Goal: Transaction & Acquisition: Purchase product/service

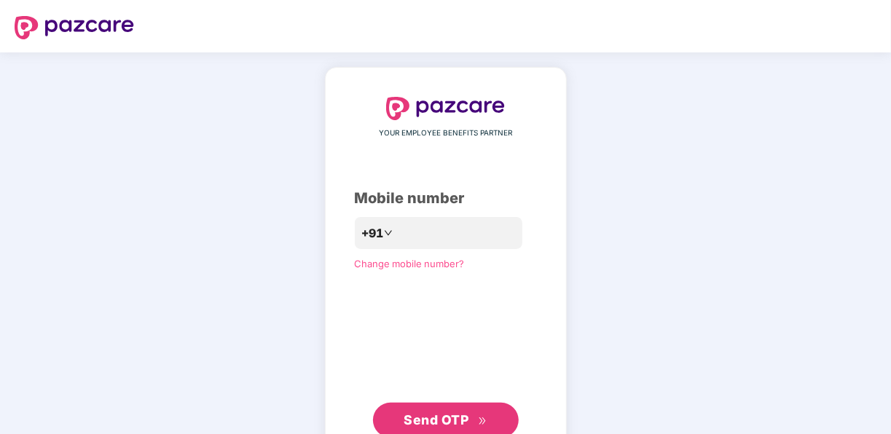
click at [422, 417] on span "Send OTP" at bounding box center [435, 419] width 65 height 15
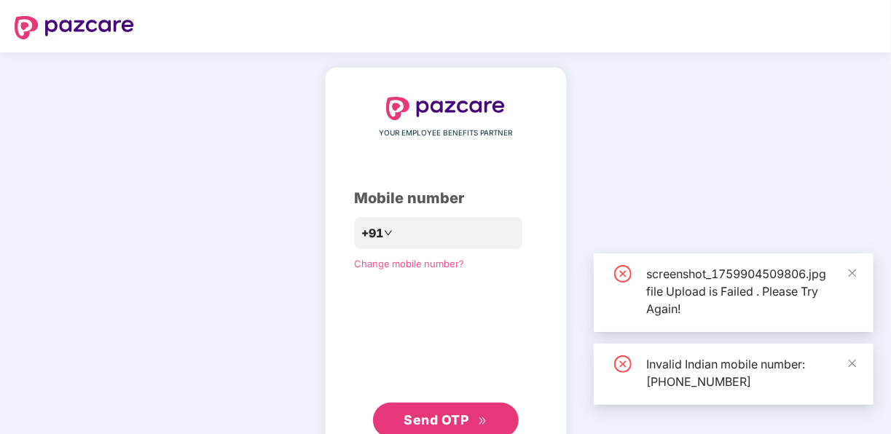
click at [74, 304] on div "**********" at bounding box center [445, 267] width 891 height 430
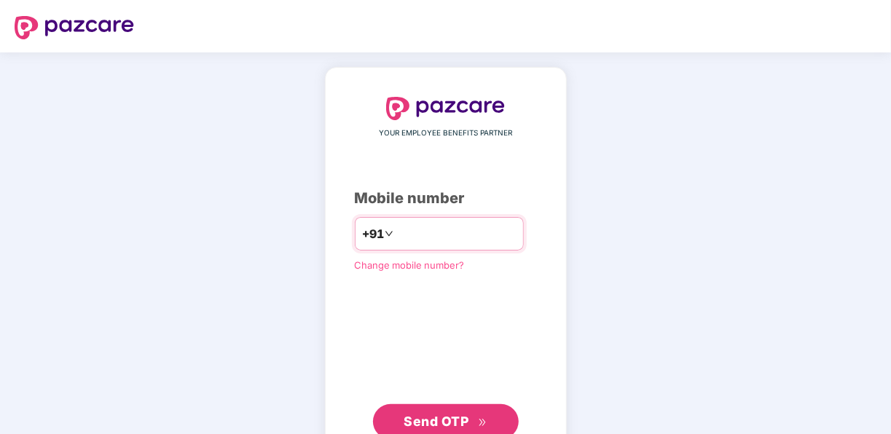
click at [396, 233] on input "**********" at bounding box center [455, 233] width 119 height 23
type input "**********"
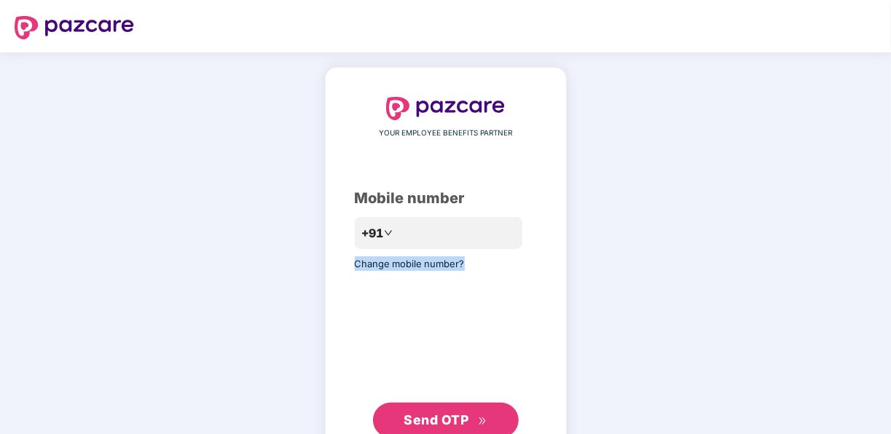
drag, startPoint x: 513, startPoint y: 220, endPoint x: 459, endPoint y: 414, distance: 201.7
click at [459, 414] on div "**********" at bounding box center [446, 267] width 182 height 341
click at [459, 414] on span "Send OTP" at bounding box center [435, 419] width 65 height 15
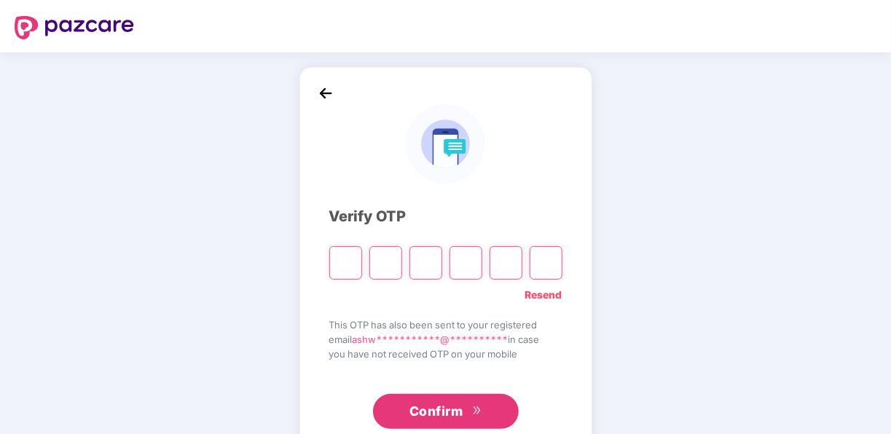
type input "*"
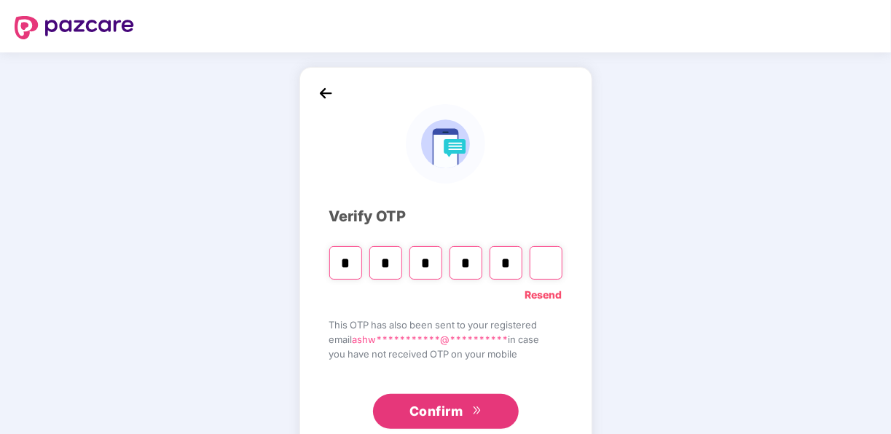
type input "*"
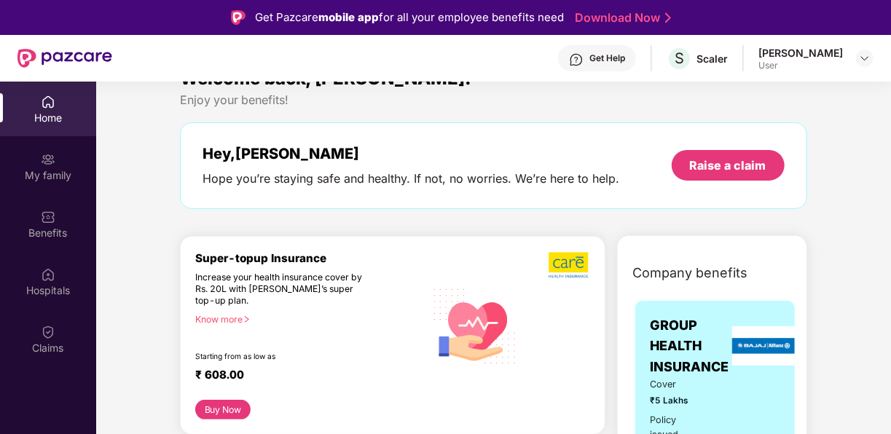
scroll to position [29, 0]
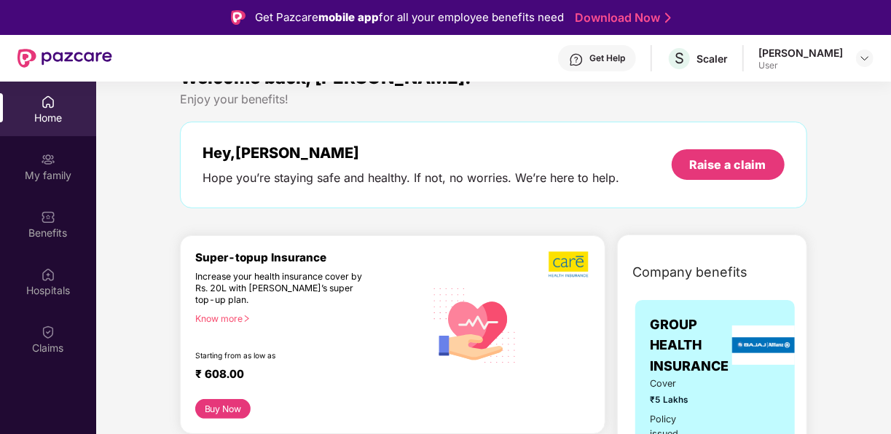
click at [215, 317] on div "Know more" at bounding box center [305, 318] width 221 height 10
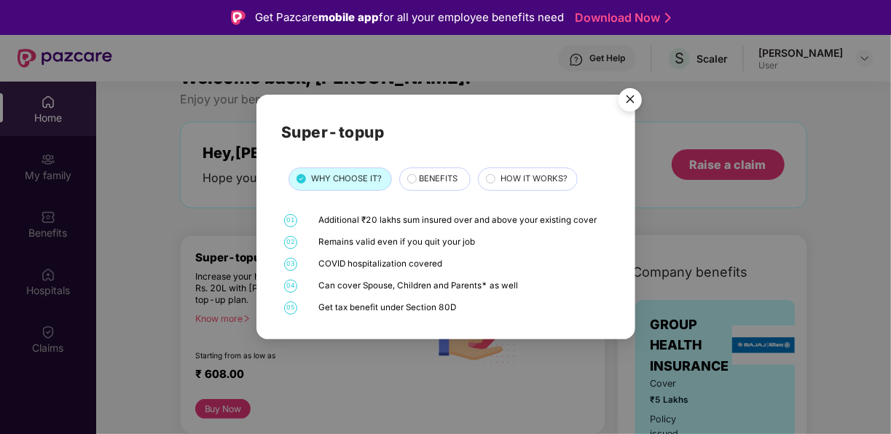
click at [417, 178] on div "BENEFITS" at bounding box center [436, 180] width 51 height 15
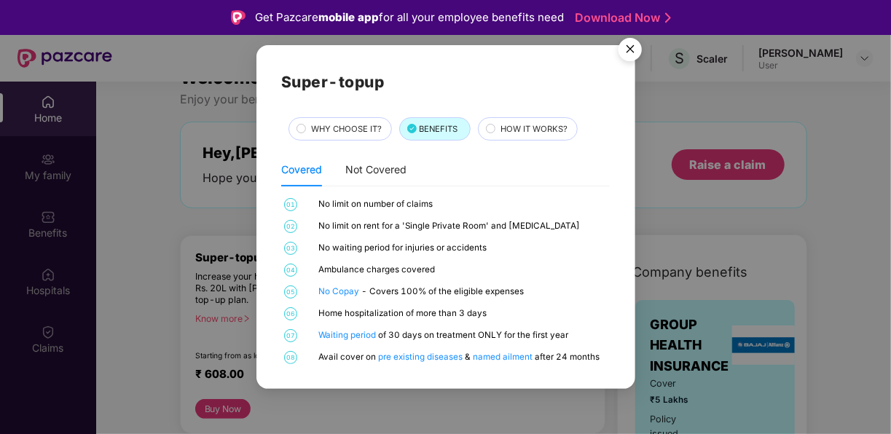
scroll to position [28, 0]
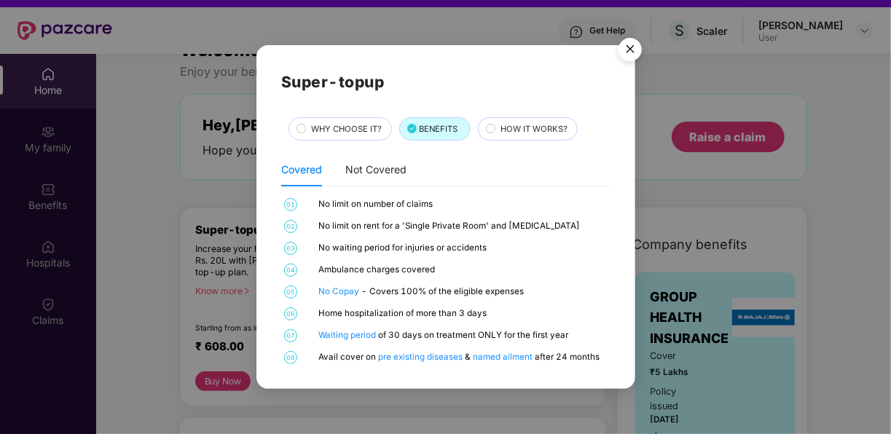
click at [514, 118] on div "HOW IT WORKS?" at bounding box center [528, 128] width 100 height 23
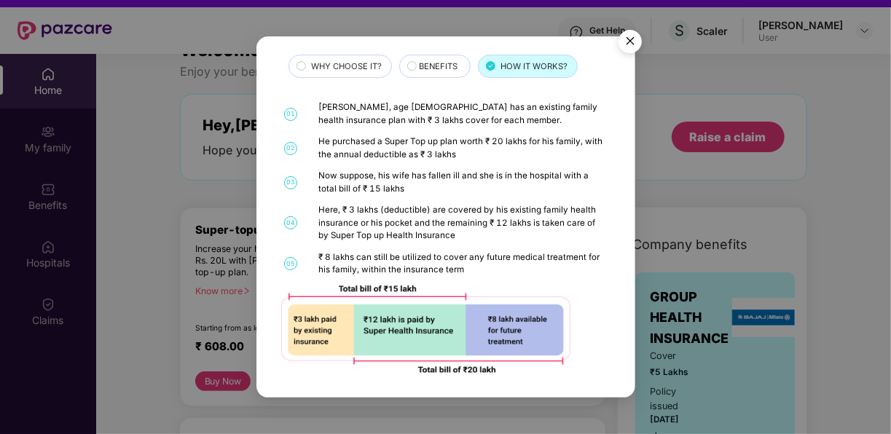
scroll to position [0, 0]
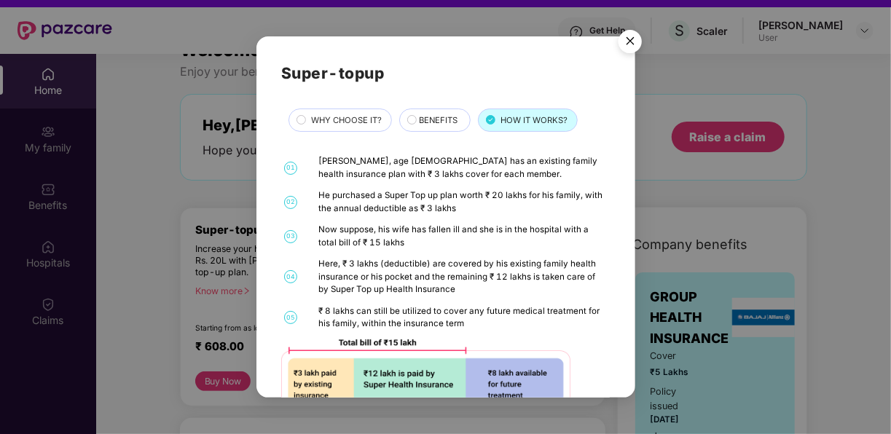
click at [416, 124] on div "BENEFITS" at bounding box center [436, 121] width 51 height 15
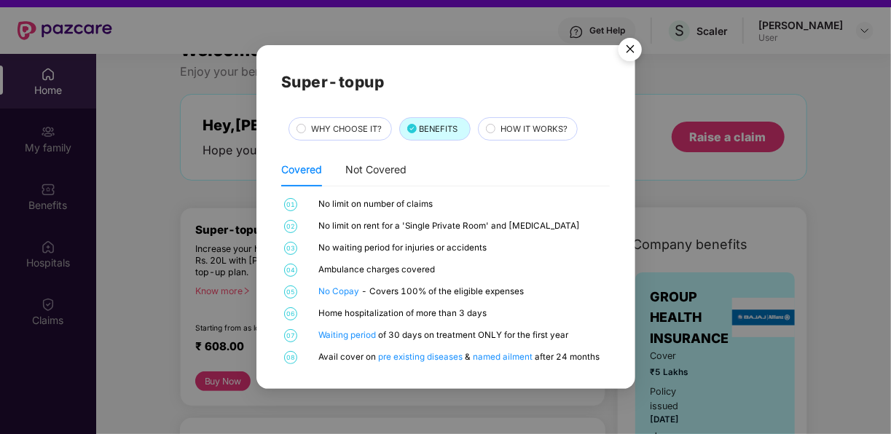
click at [625, 47] on img "Close" at bounding box center [629, 51] width 41 height 41
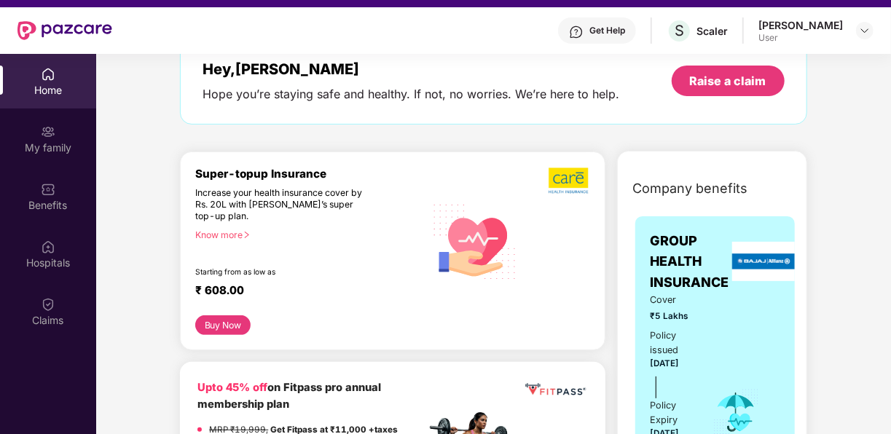
scroll to position [84, 0]
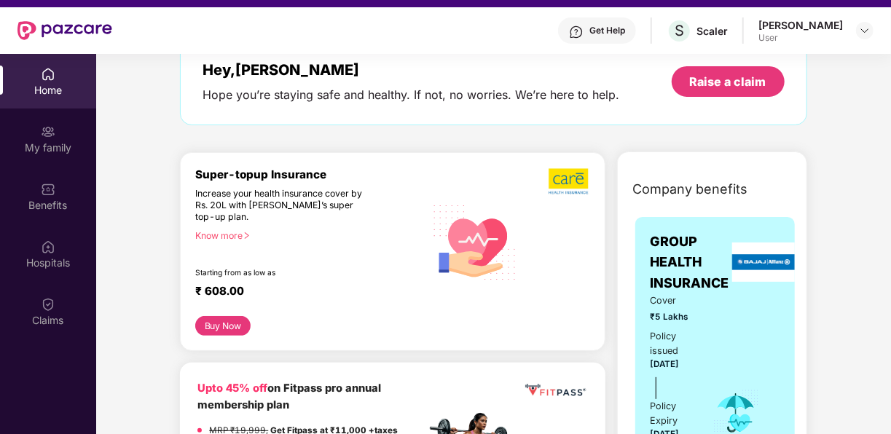
click at [250, 234] on icon "right" at bounding box center [246, 236] width 8 height 8
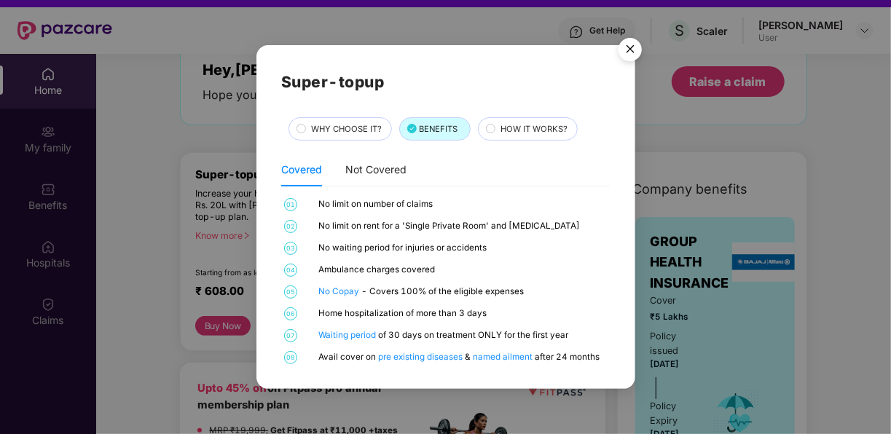
click at [343, 137] on div "WHY CHOOSE IT?" at bounding box center [344, 130] width 80 height 15
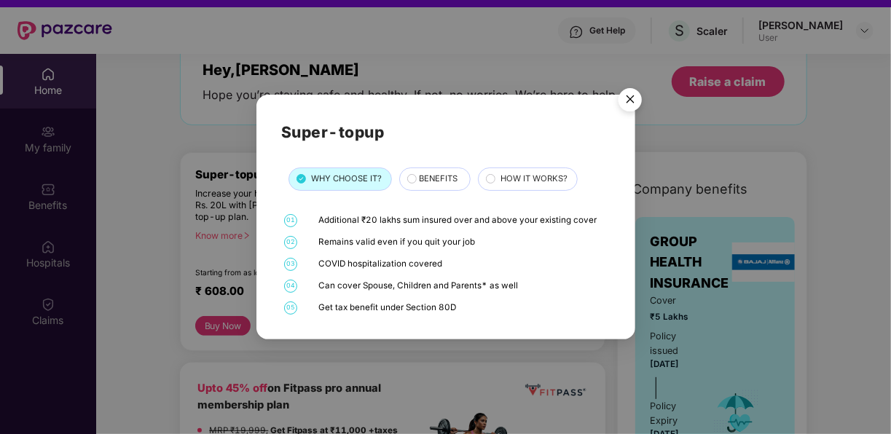
click at [419, 189] on div "BENEFITS" at bounding box center [434, 178] width 71 height 23
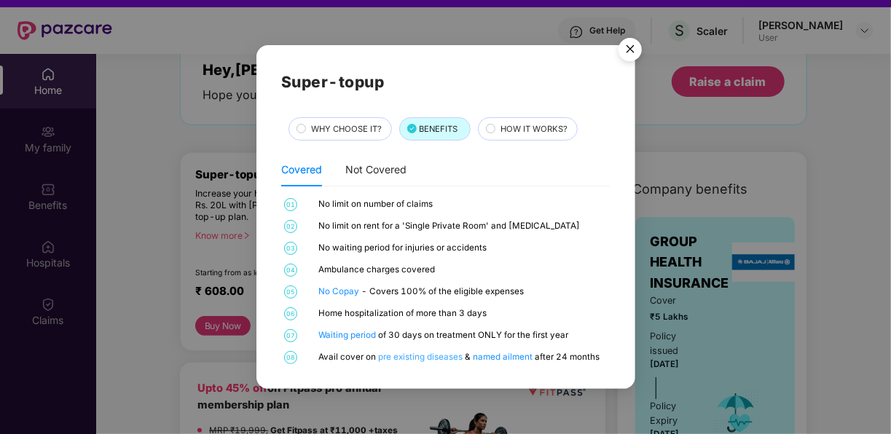
click at [433, 356] on link "pre existing diseases" at bounding box center [421, 357] width 87 height 10
click at [630, 55] on img "Close" at bounding box center [629, 51] width 41 height 41
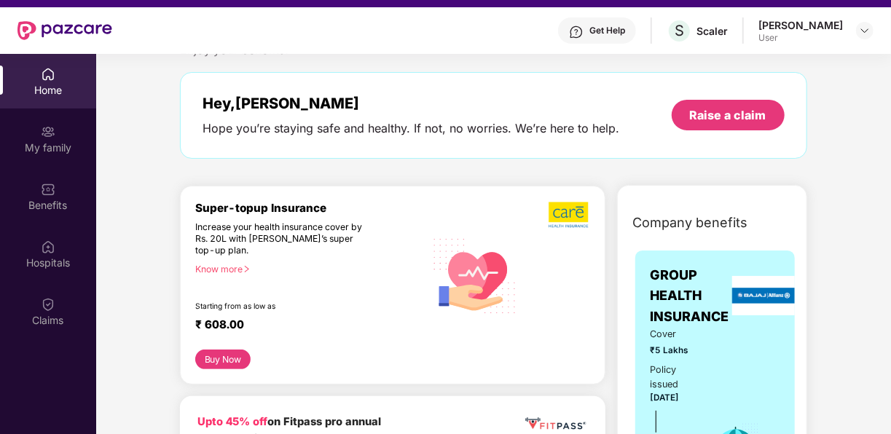
scroll to position [48, 0]
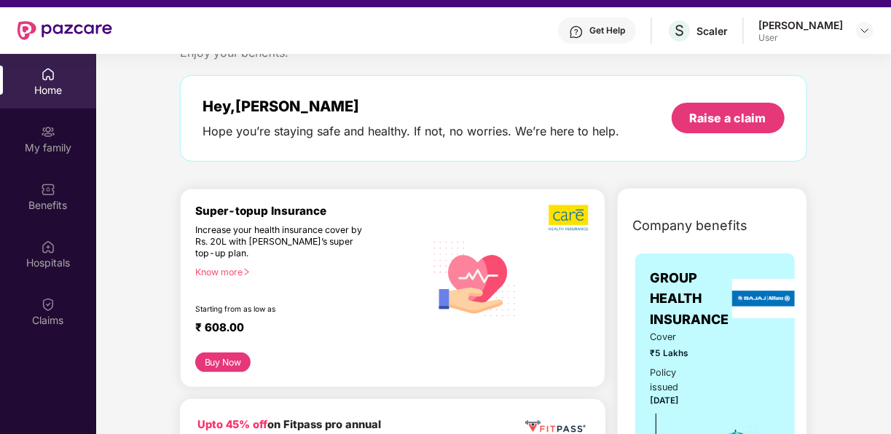
click at [224, 275] on div "Know more" at bounding box center [305, 272] width 221 height 10
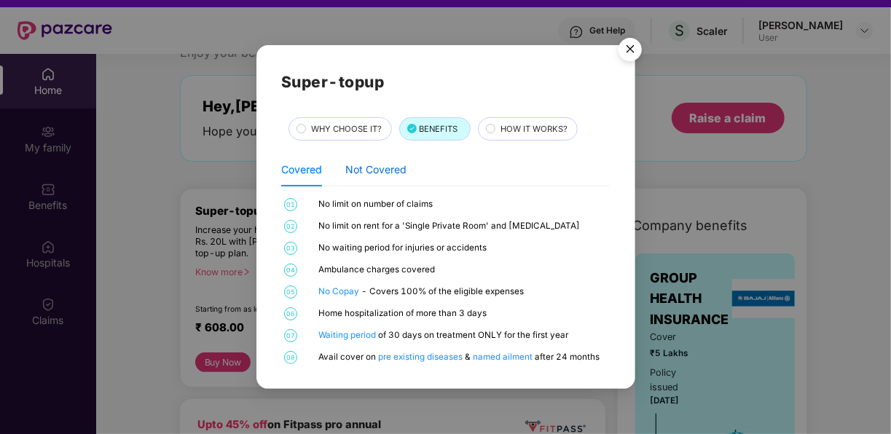
click at [379, 162] on div "Not Covered" at bounding box center [375, 170] width 61 height 16
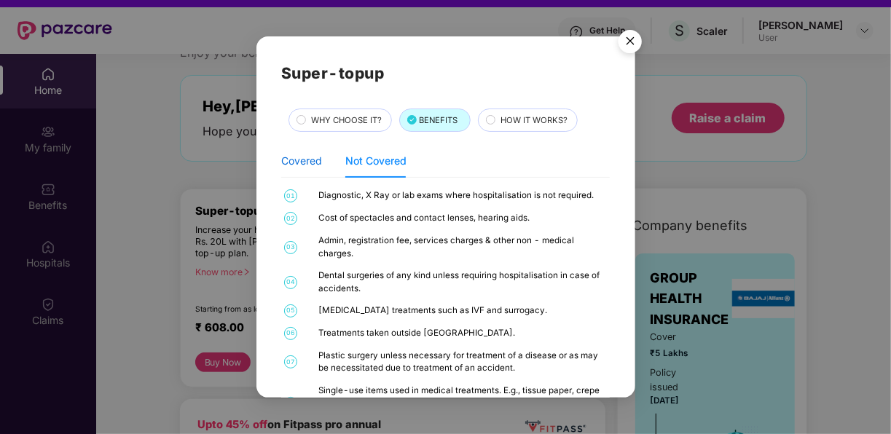
click at [315, 167] on div "Covered" at bounding box center [301, 161] width 41 height 16
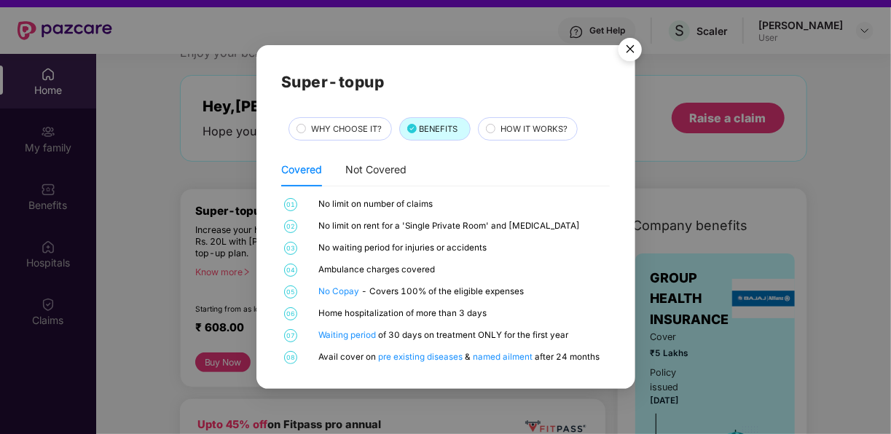
click at [328, 129] on span "WHY CHOOSE IT?" at bounding box center [346, 129] width 71 height 13
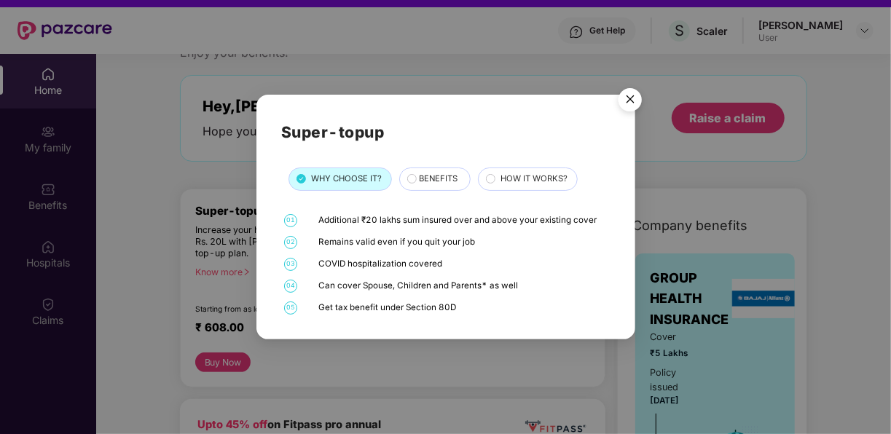
click at [637, 98] on img "Close" at bounding box center [629, 102] width 41 height 41
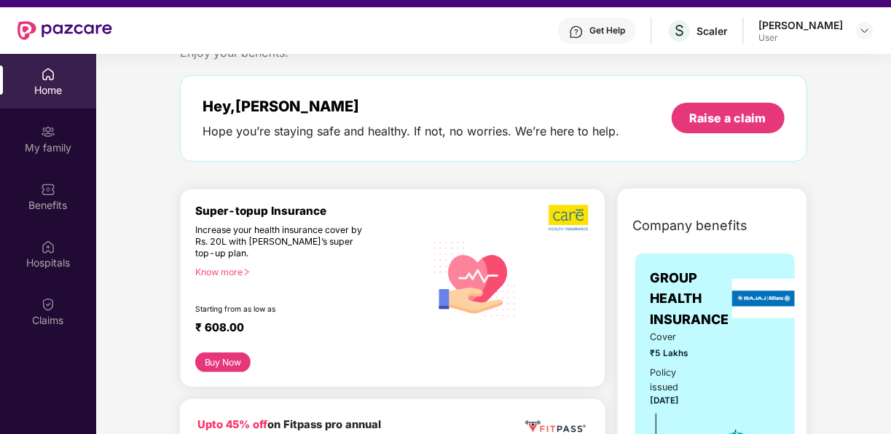
click at [224, 356] on button "Buy Now" at bounding box center [222, 362] width 55 height 20
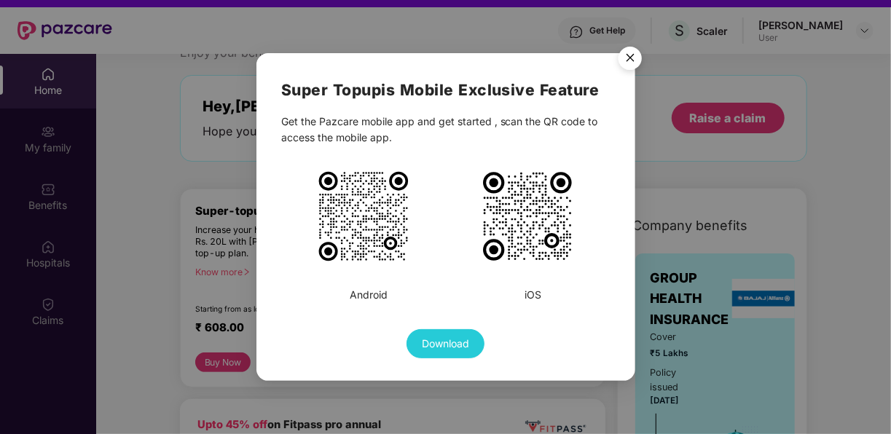
click at [635, 63] on img "Close" at bounding box center [629, 60] width 41 height 41
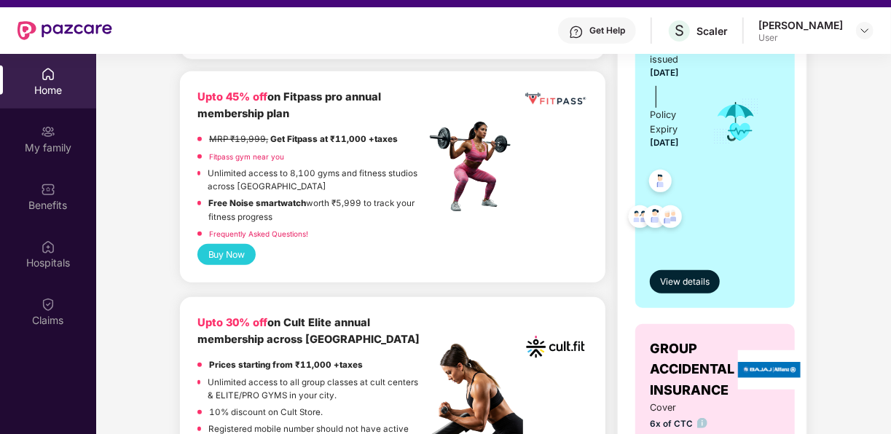
scroll to position [374, 0]
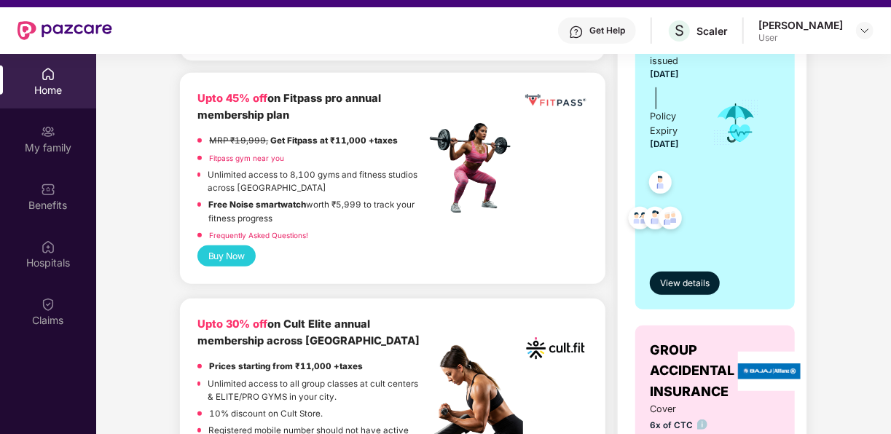
click at [243, 254] on button "Buy Now" at bounding box center [226, 255] width 58 height 21
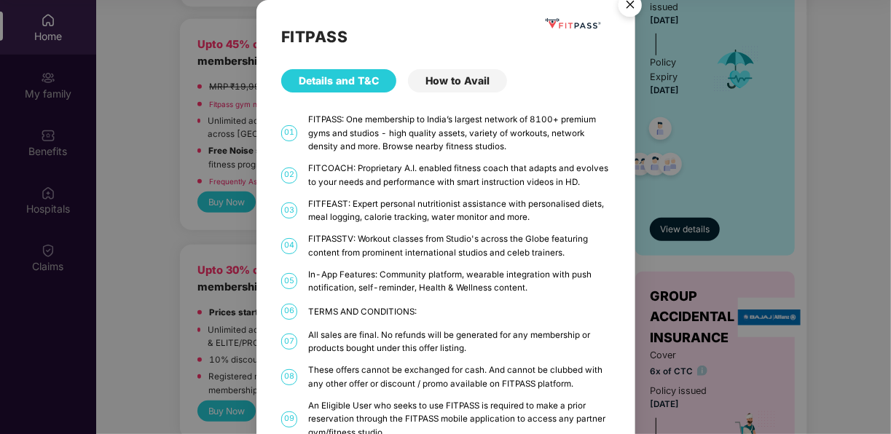
scroll to position [0, 0]
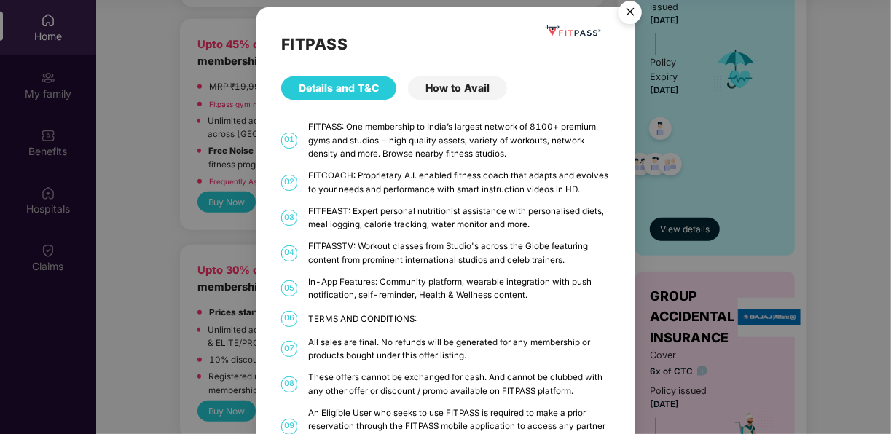
click at [450, 88] on div "How to Avail" at bounding box center [457, 87] width 99 height 23
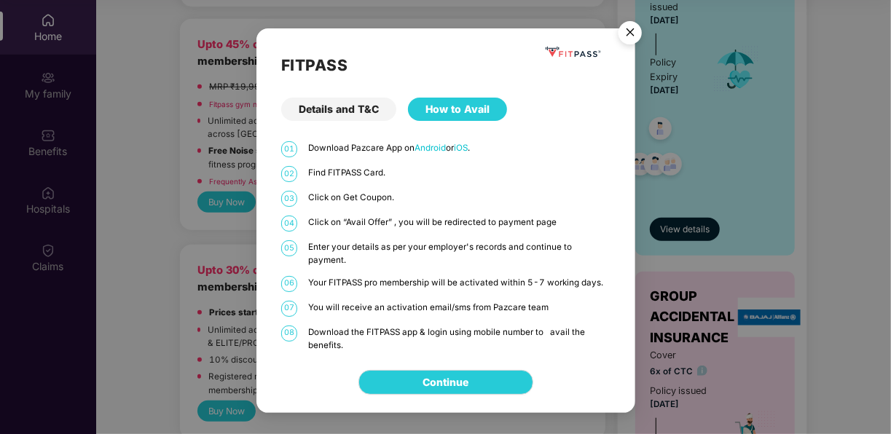
click at [344, 118] on div "Details and T&C" at bounding box center [338, 109] width 115 height 23
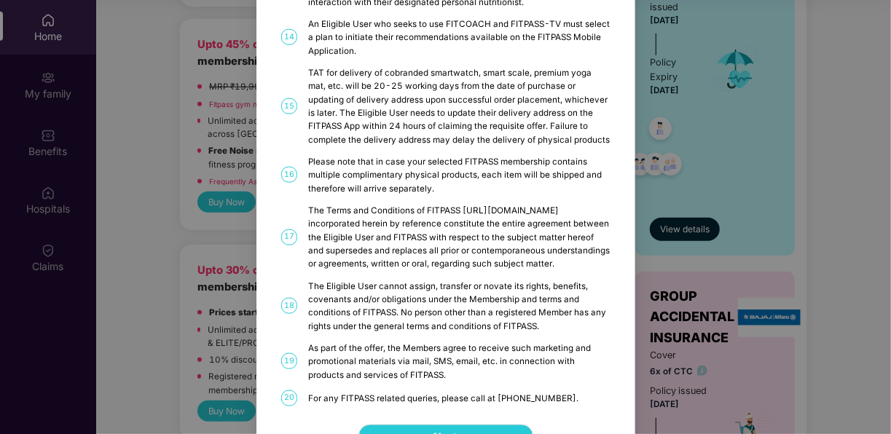
scroll to position [760, 0]
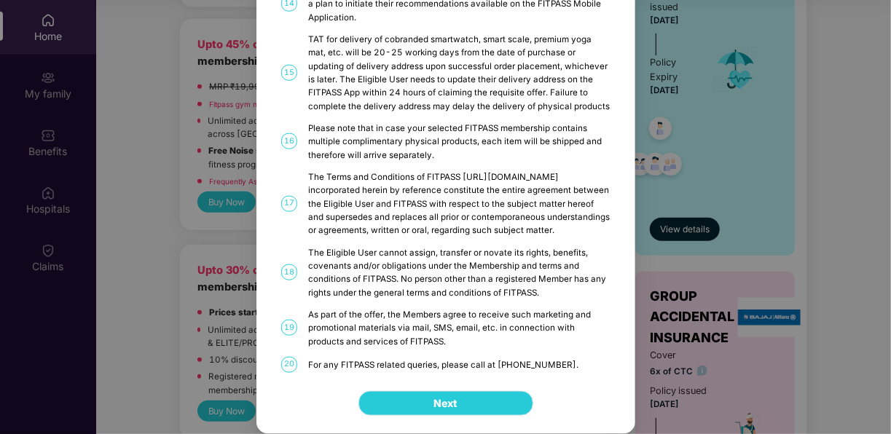
click at [435, 414] on button "Next" at bounding box center [445, 403] width 175 height 25
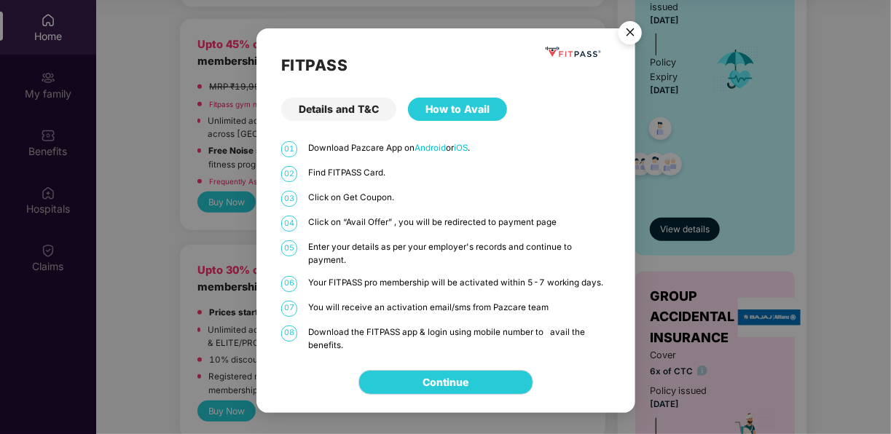
scroll to position [0, 0]
click at [442, 376] on link "Continue" at bounding box center [445, 382] width 46 height 16
click at [633, 36] on img "Close" at bounding box center [629, 35] width 41 height 41
